Goal: Task Accomplishment & Management: Use online tool/utility

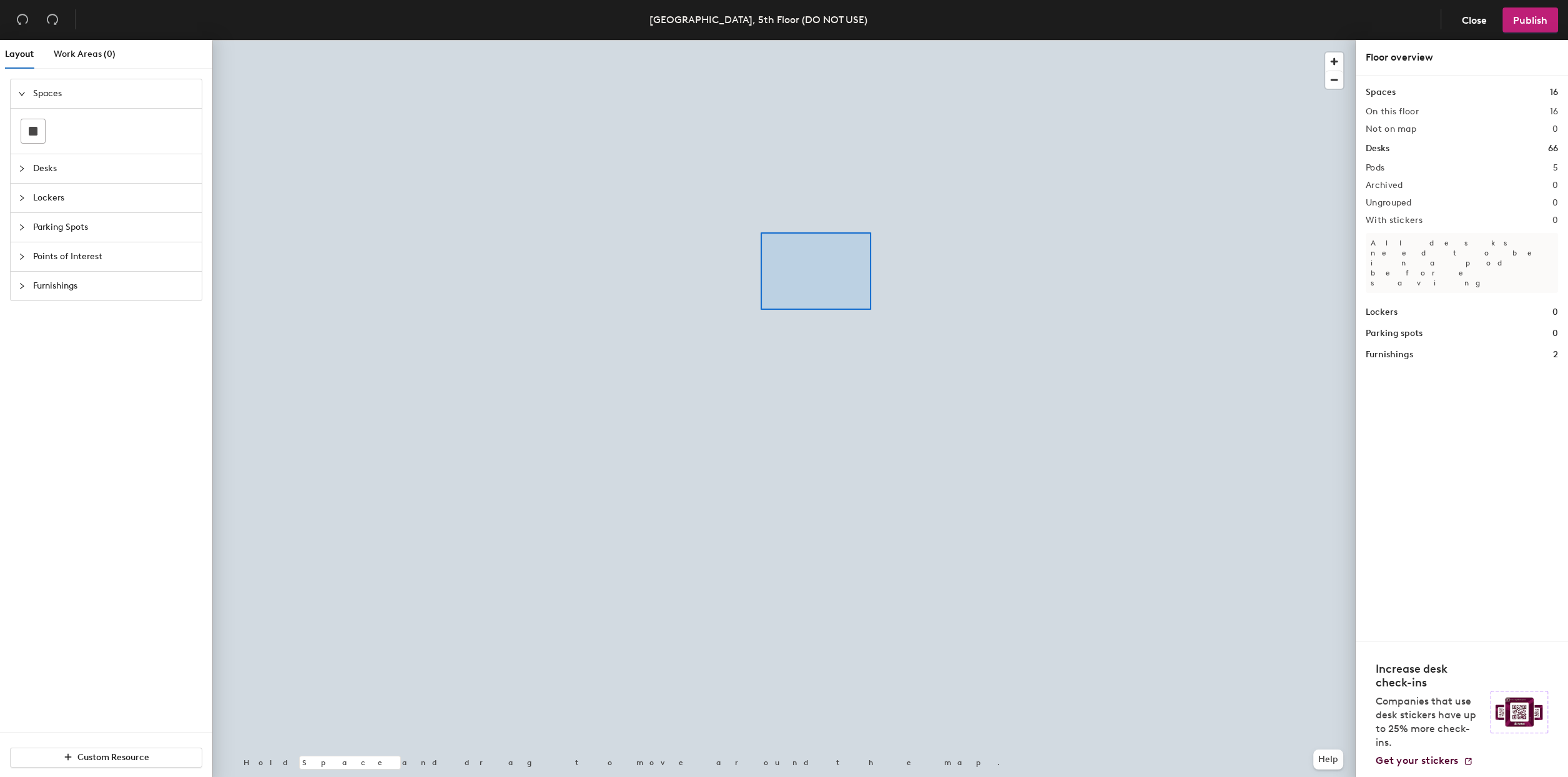
click at [739, 40] on div at bounding box center [784, 40] width 1144 height 0
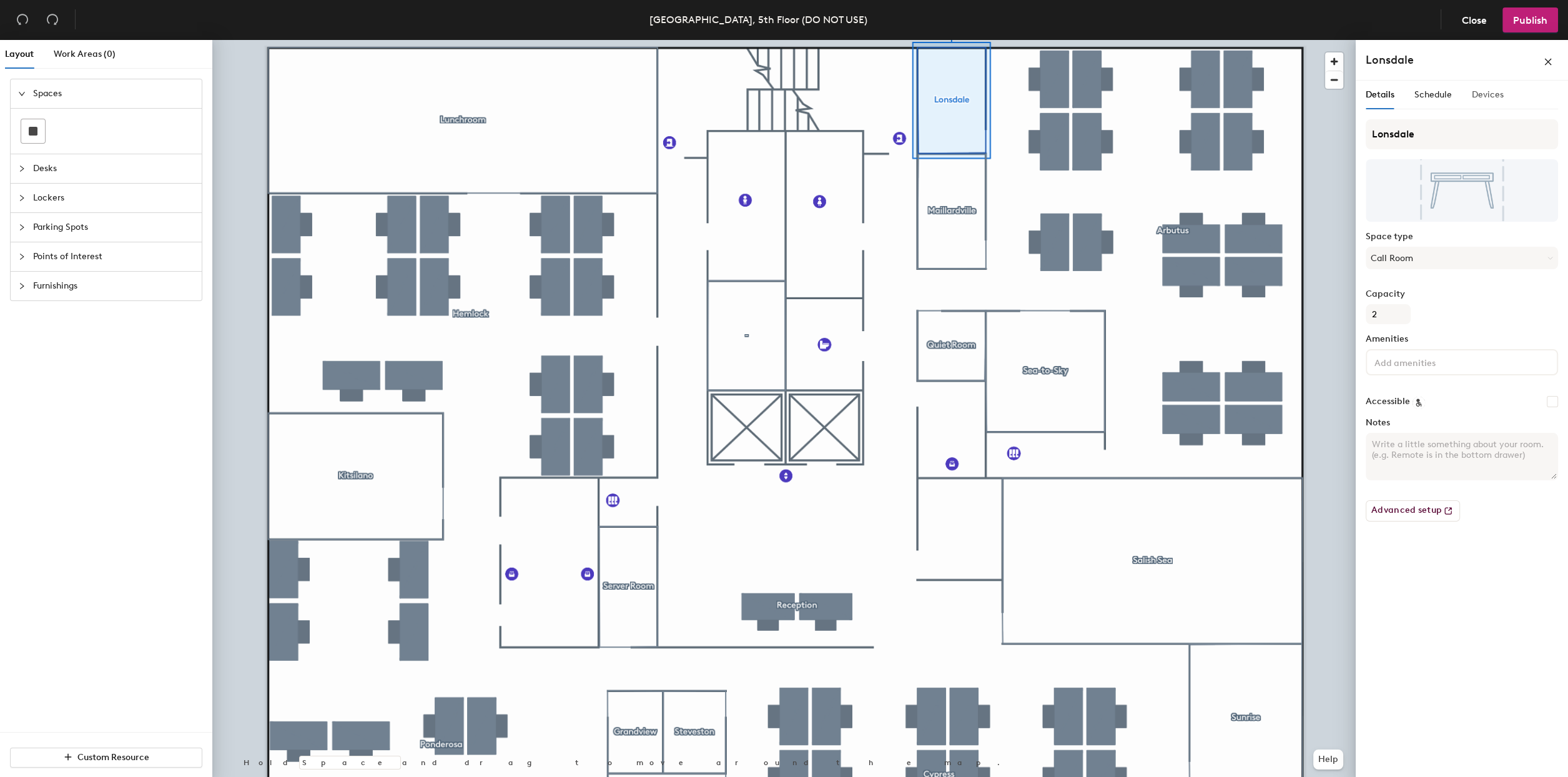
click at [1484, 105] on div "Devices" at bounding box center [1488, 95] width 32 height 29
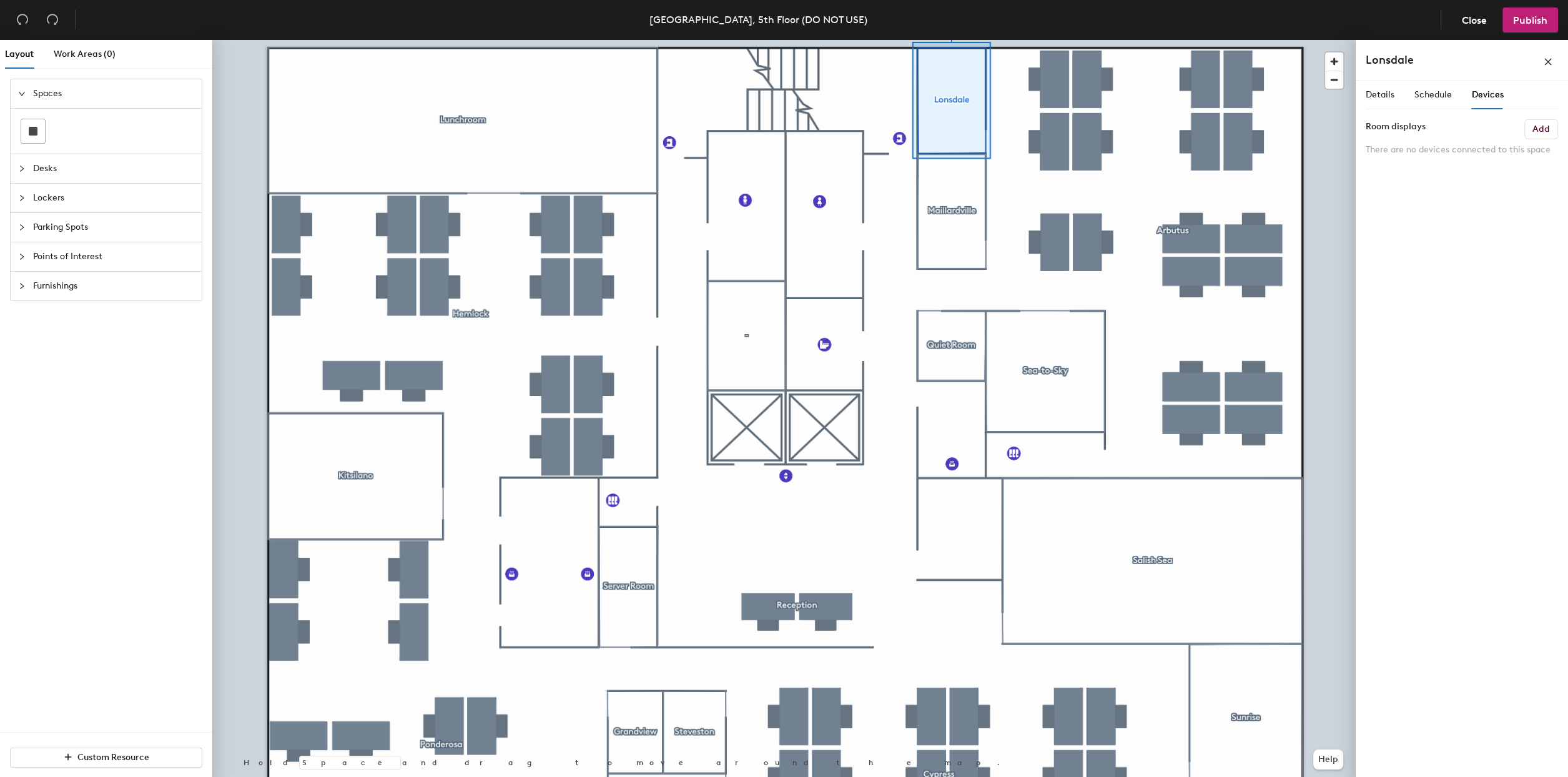
click at [1534, 125] on h6 "Add" at bounding box center [1541, 130] width 18 height 10
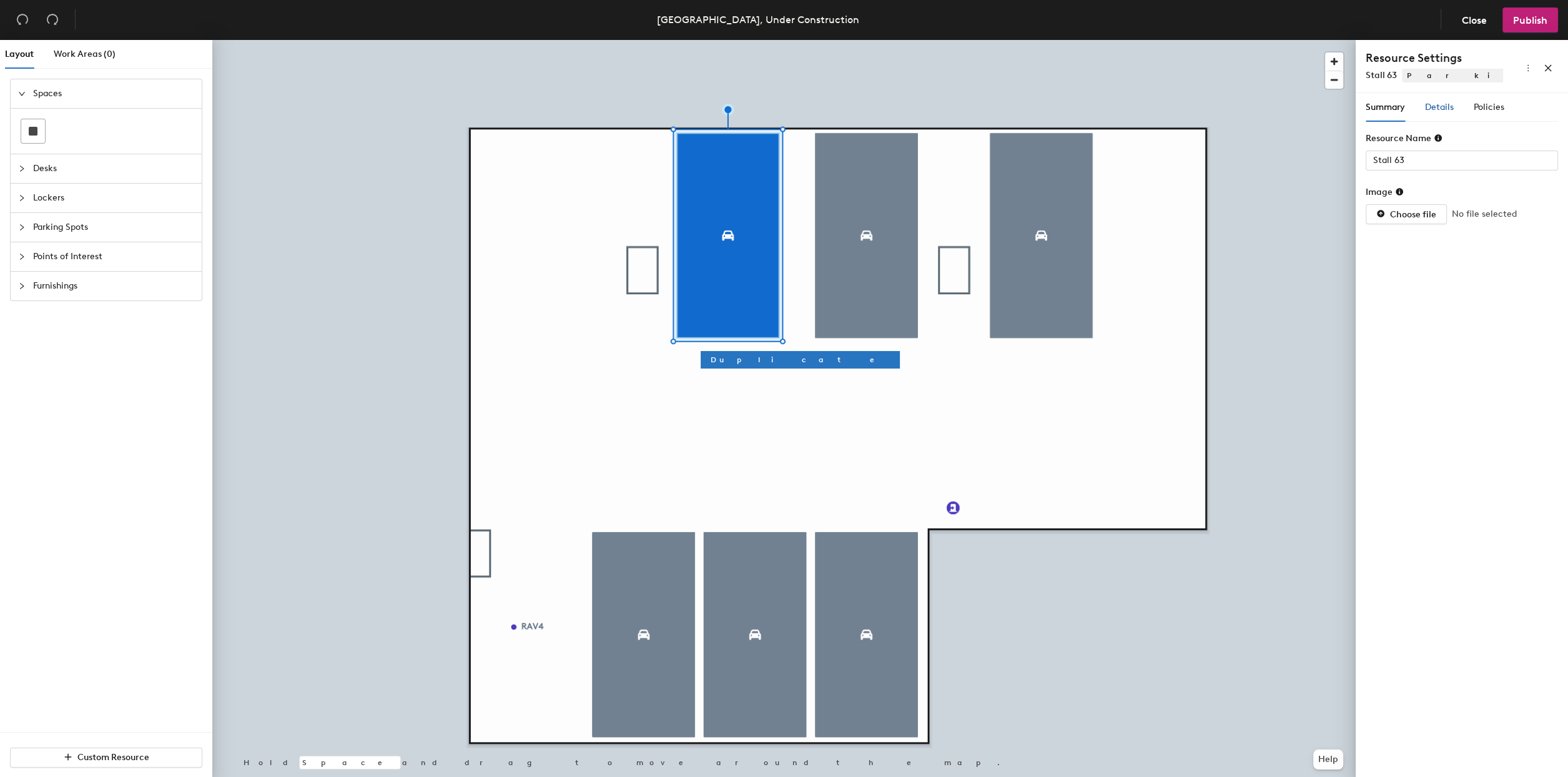
click at [1446, 113] on div "Details" at bounding box center [1439, 108] width 29 height 14
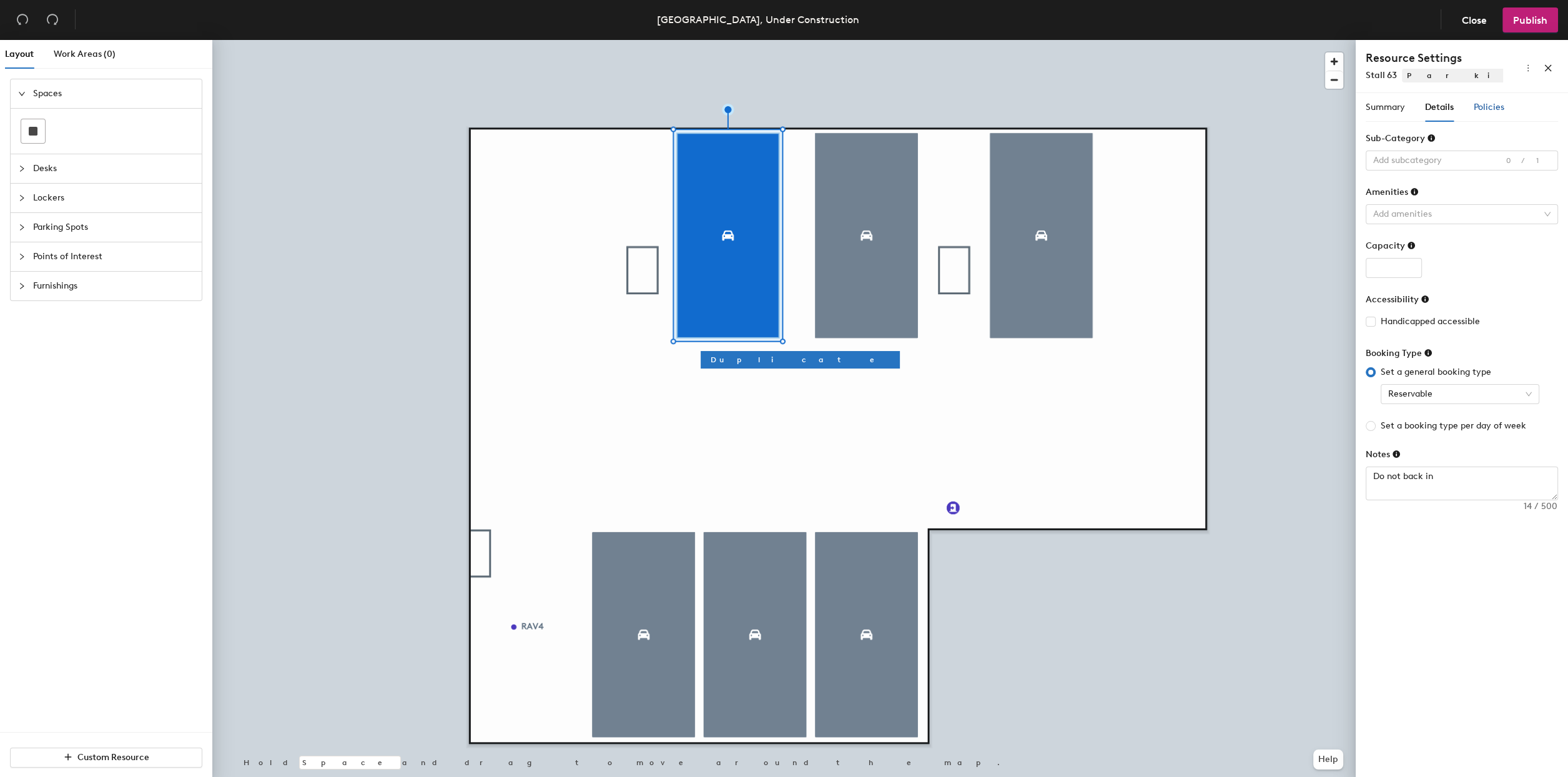
click at [1487, 112] on span "Policies" at bounding box center [1489, 107] width 31 height 11
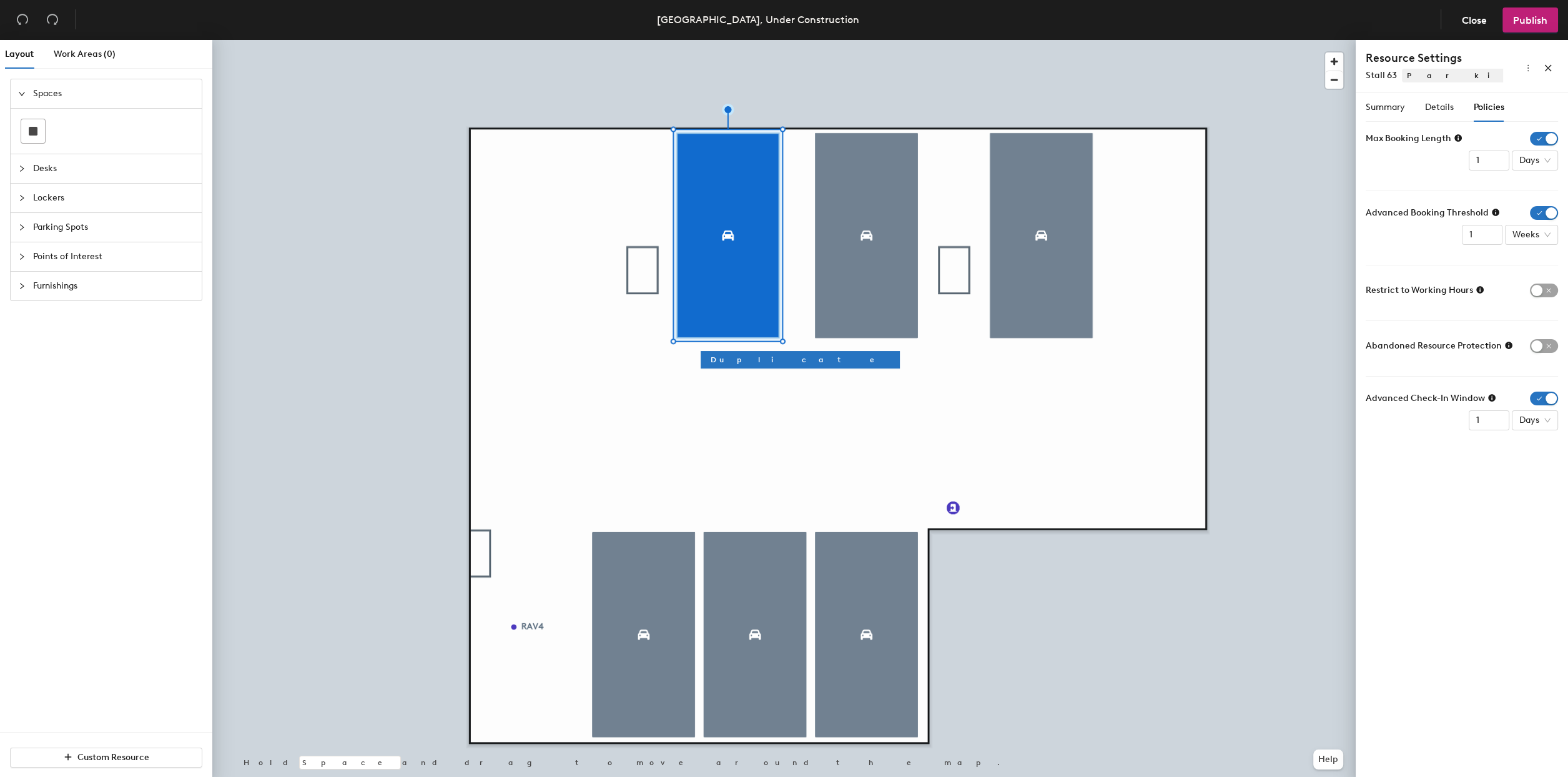
click at [68, 231] on span "Parking Spots" at bounding box center [113, 226] width 161 height 29
click at [61, 179] on span "Parking Spots" at bounding box center [113, 181] width 161 height 29
click at [1480, 20] on span "Close" at bounding box center [1474, 21] width 25 height 12
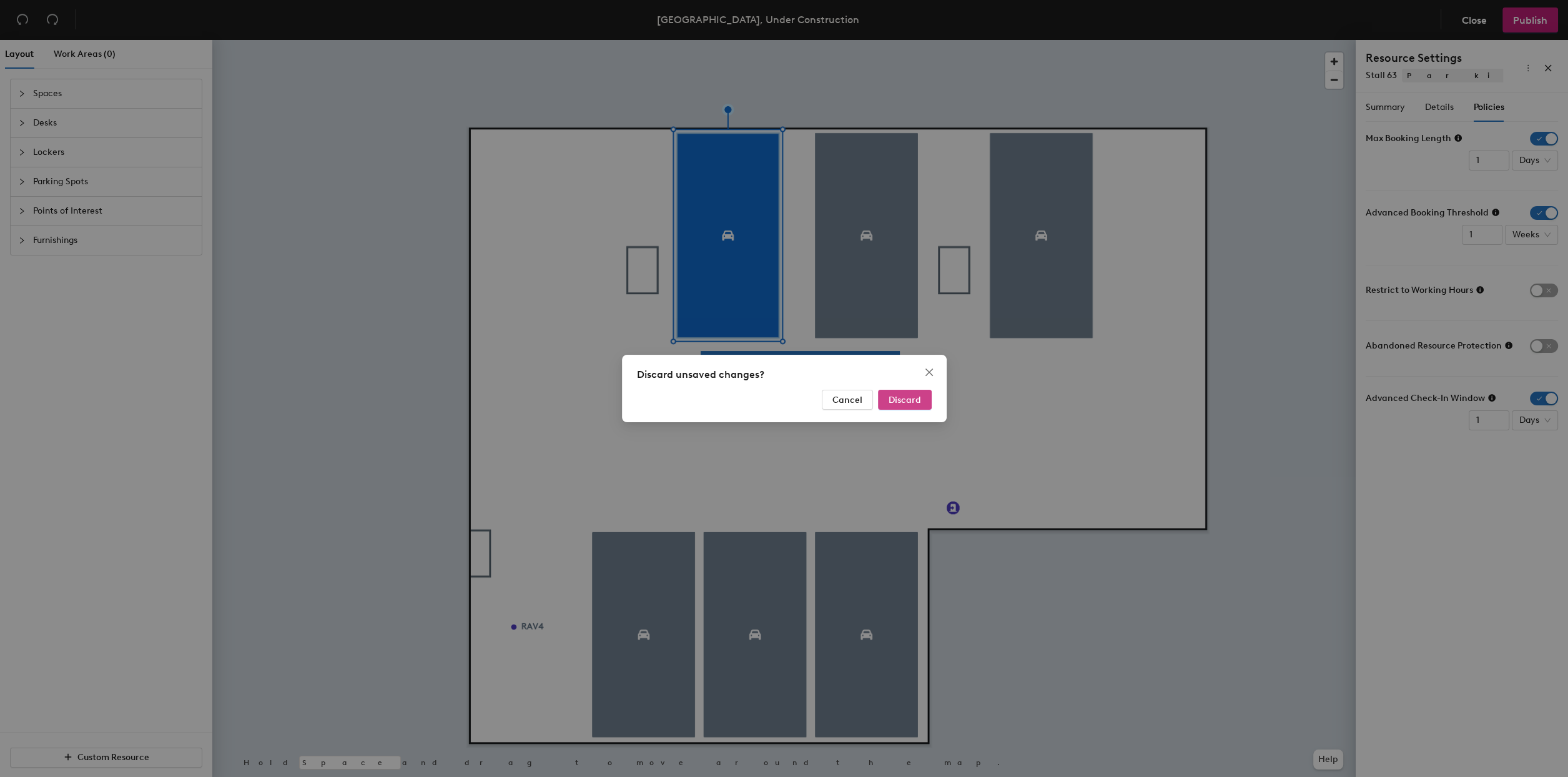
click at [916, 394] on span "Discard" at bounding box center [905, 399] width 33 height 11
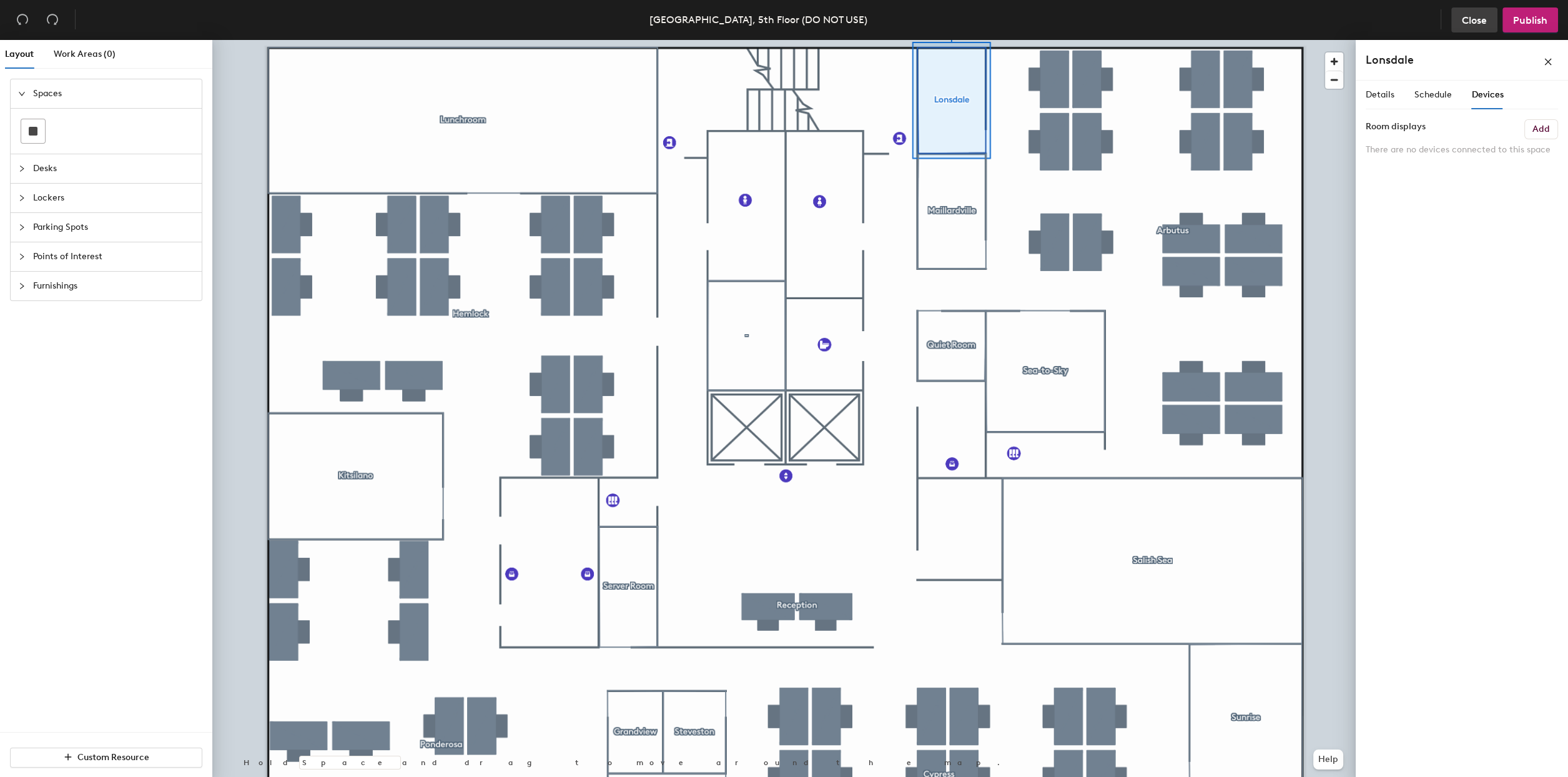
click at [1480, 18] on span "Close" at bounding box center [1474, 21] width 25 height 12
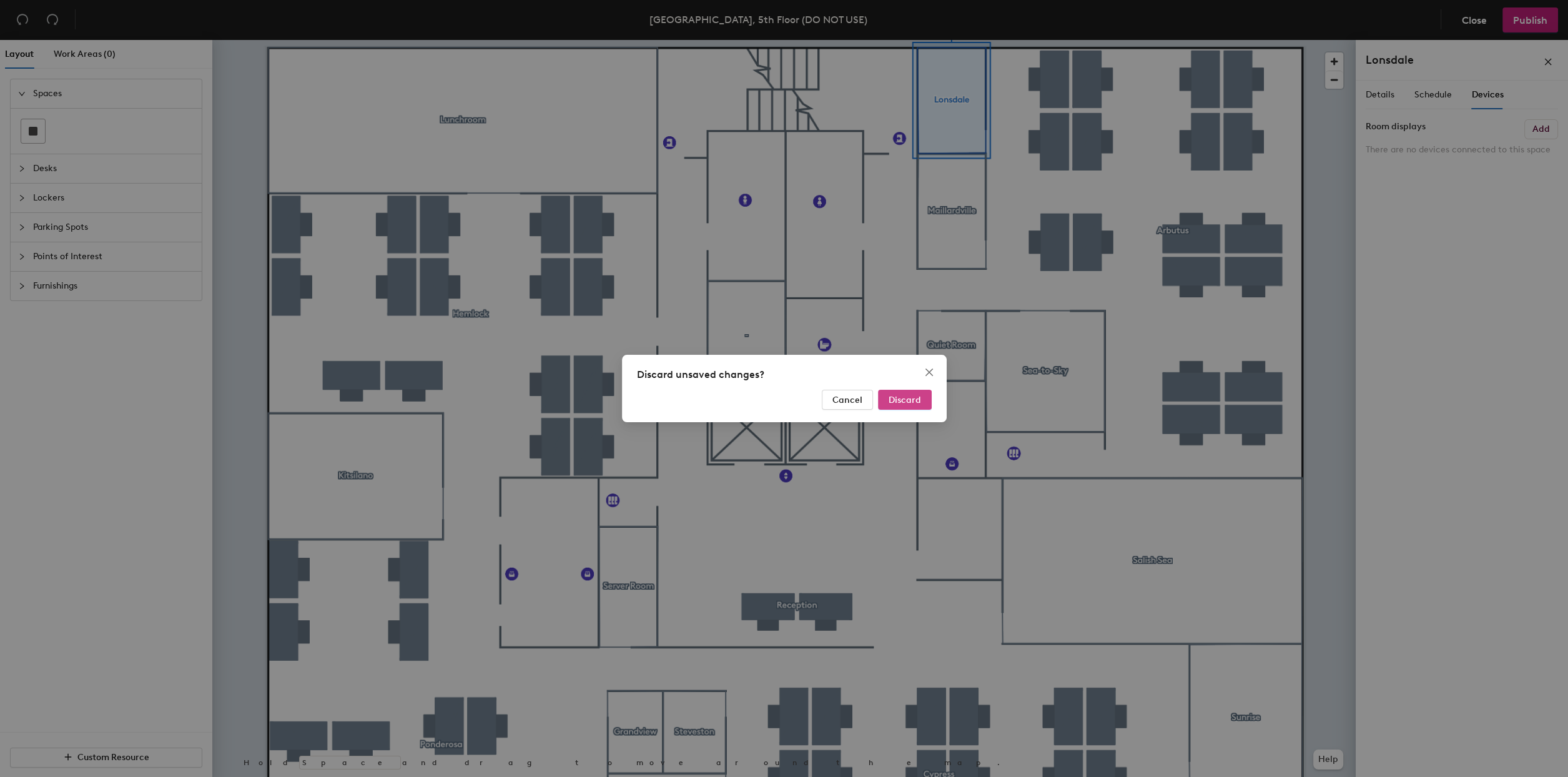
click at [910, 394] on span "Discard" at bounding box center [905, 399] width 33 height 11
